Goal: Information Seeking & Learning: Find specific page/section

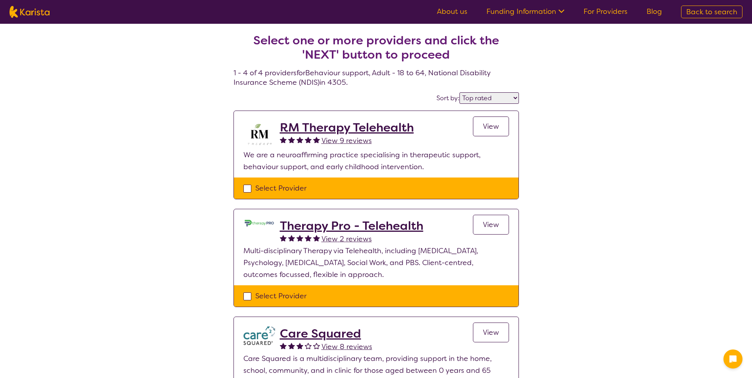
select select "by_score"
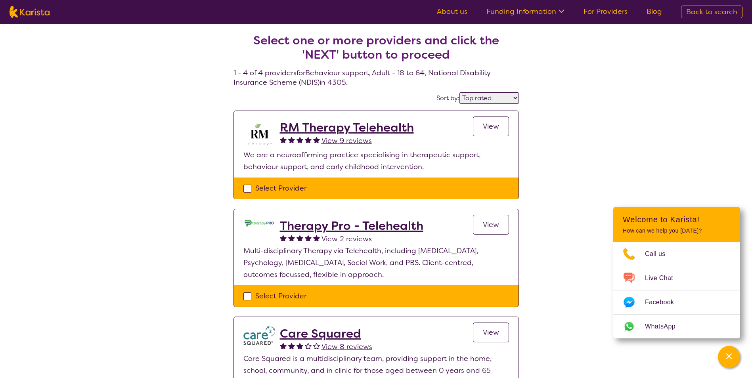
click at [615, 11] on link "For Providers" at bounding box center [606, 12] width 44 height 10
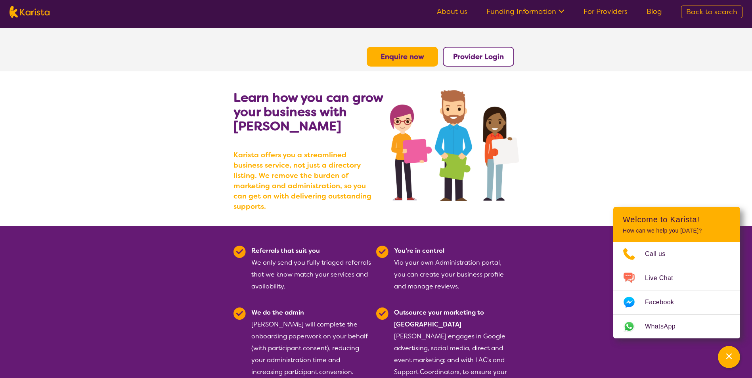
click at [688, 13] on span "Back to search" at bounding box center [711, 12] width 51 height 10
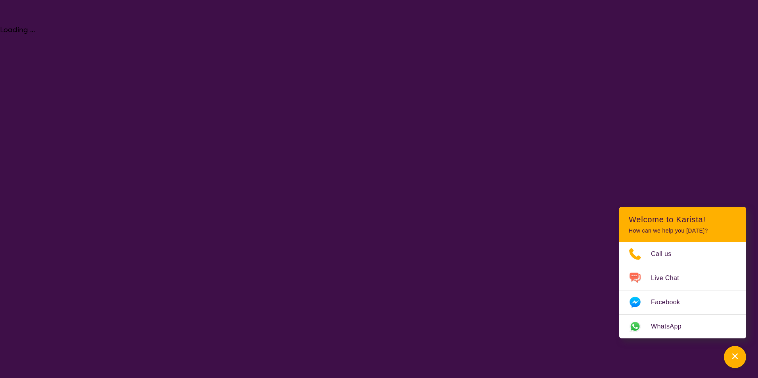
select select "[MEDICAL_DATA]"
select select "AD"
select select "NDIS"
select select "[MEDICAL_DATA]"
select select "AD"
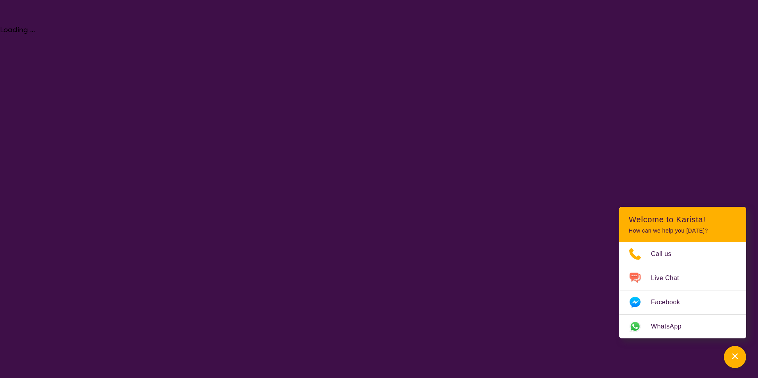
select select "NDIS"
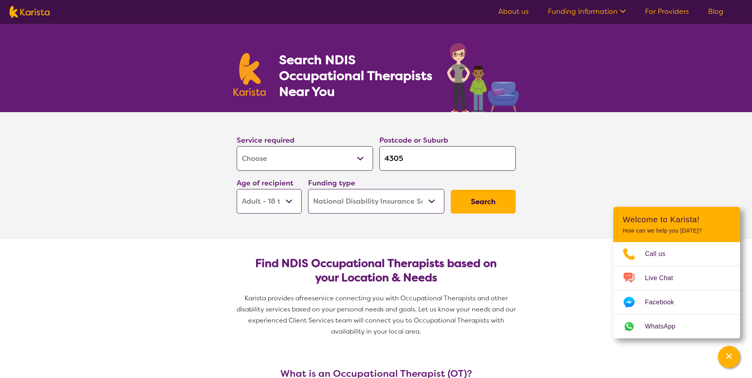
click at [337, 161] on select "Allied Health Assistant Assessment ([MEDICAL_DATA] or [MEDICAL_DATA]) Behaviour…" at bounding box center [305, 158] width 136 height 25
select select "Speech therapy"
click at [237, 146] on select "Allied Health Assistant Assessment ([MEDICAL_DATA] or [MEDICAL_DATA]) Behaviour…" at bounding box center [305, 158] width 136 height 25
select select "Speech therapy"
click at [440, 162] on input "4305" at bounding box center [448, 158] width 136 height 25
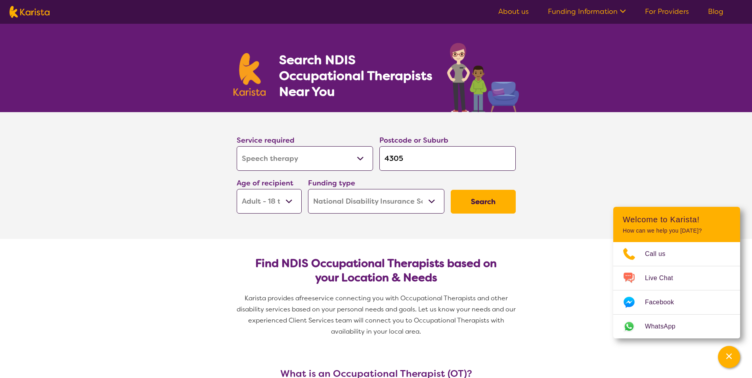
type input "430"
type input "43"
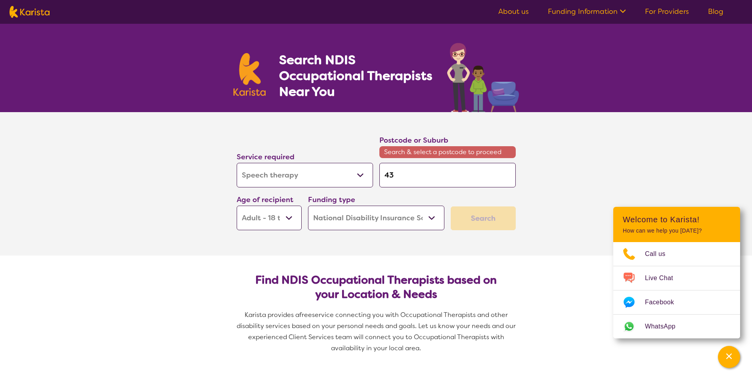
type input "4"
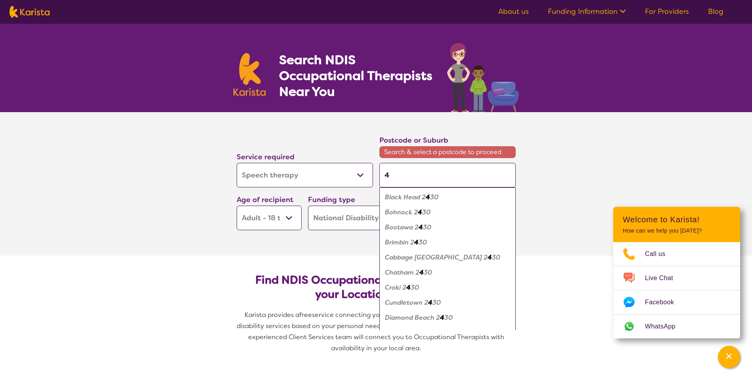
type input "41"
type input "412"
type input "4124"
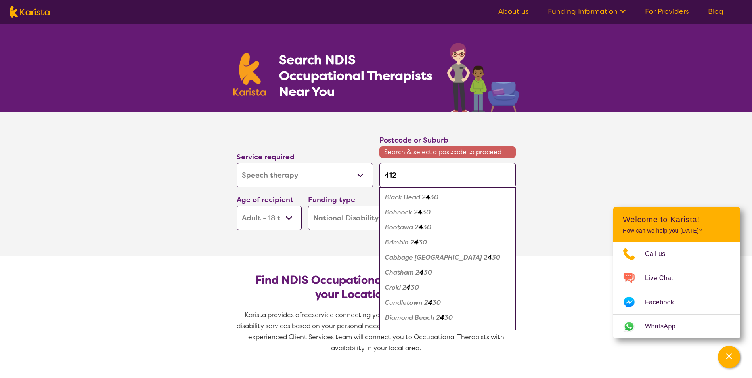
type input "4124"
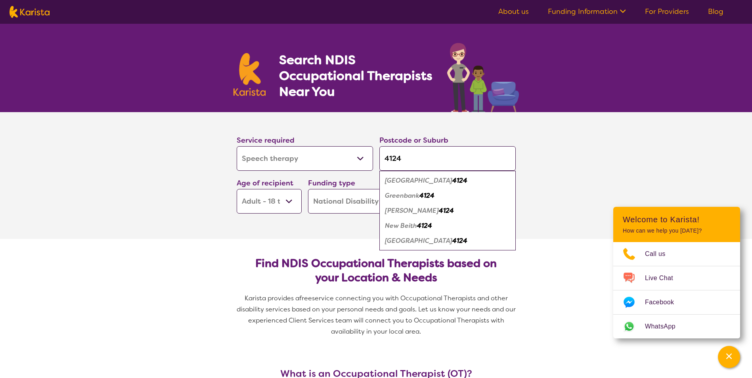
type input "4124"
click at [435, 178] on em "[GEOGRAPHIC_DATA]" at bounding box center [418, 180] width 67 height 8
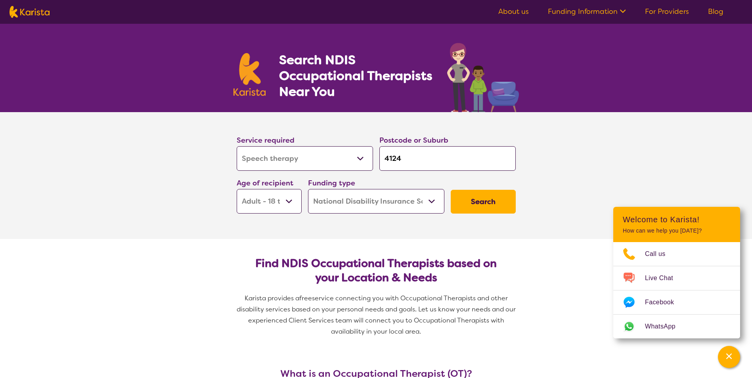
click at [276, 205] on select "Early Childhood - 0 to 9 Child - 10 to 11 Adolescent - 12 to 17 Adult - 18 to 6…" at bounding box center [269, 201] width 65 height 25
select select "EC"
click at [237, 189] on select "Early Childhood - 0 to 9 Child - 10 to 11 Adolescent - 12 to 17 Adult - 18 to 6…" at bounding box center [269, 201] width 65 height 25
select select "EC"
click at [345, 201] on select "Home Care Package (HCP) National Disability Insurance Scheme (NDIS) I don't know" at bounding box center [376, 201] width 136 height 25
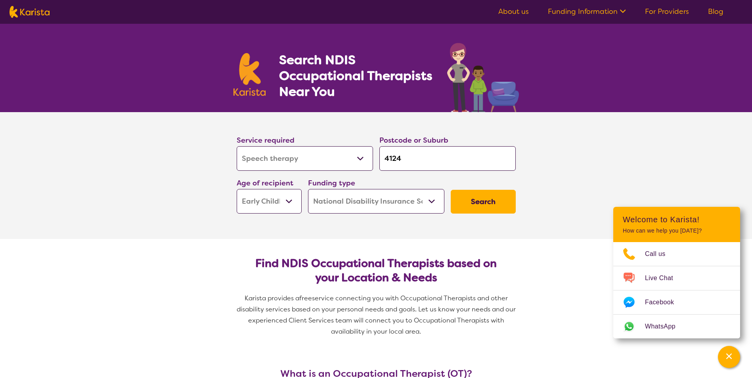
drag, startPoint x: 556, startPoint y: 175, endPoint x: 551, endPoint y: 182, distance: 8.3
click at [556, 175] on section "Service required Allied Health Assistant Assessment ([MEDICAL_DATA] or [MEDICAL…" at bounding box center [376, 175] width 752 height 127
click at [522, 203] on section "Service required Allied Health Assistant Assessment ([MEDICAL_DATA] or [MEDICAL…" at bounding box center [376, 164] width 305 height 105
click at [502, 206] on button "Search" at bounding box center [483, 202] width 65 height 24
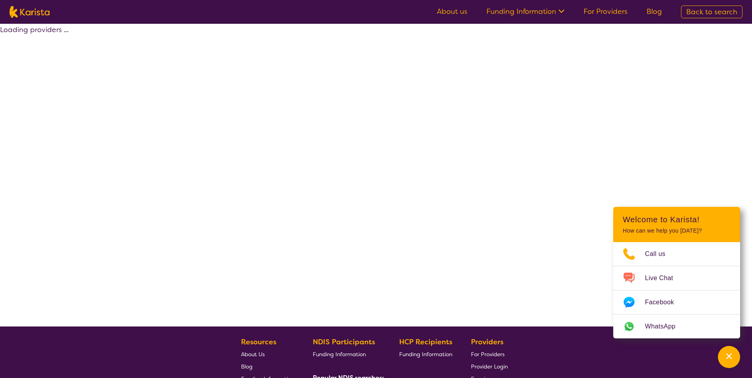
select select "by_score"
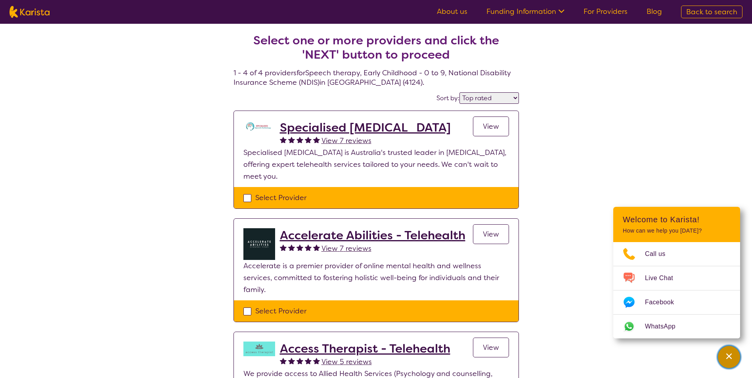
click at [724, 352] on div "Channel Menu" at bounding box center [729, 357] width 16 height 17
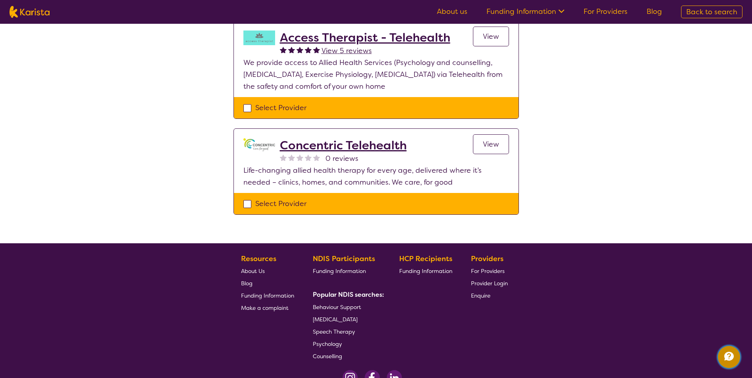
scroll to position [356, 0]
